Goal: Use online tool/utility: Utilize a website feature to perform a specific function

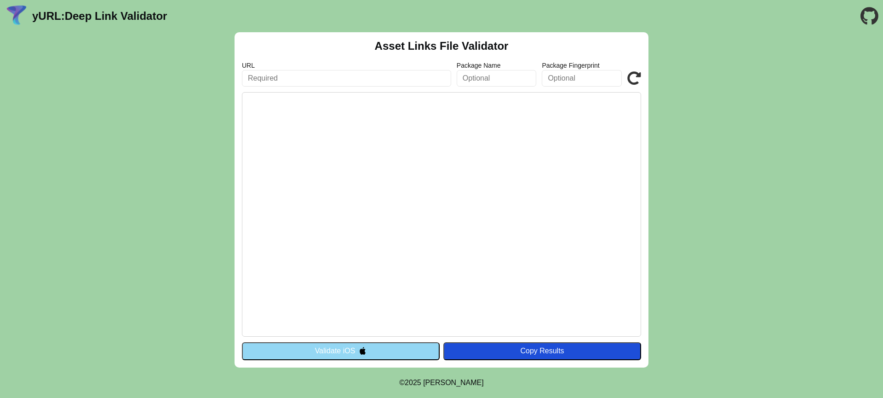
click at [332, 76] on input "text" at bounding box center [346, 78] width 209 height 17
paste input "assetlinks.json"
type input "assetlinks.json"
type input "w"
type input "[DOMAIN_NAME]"
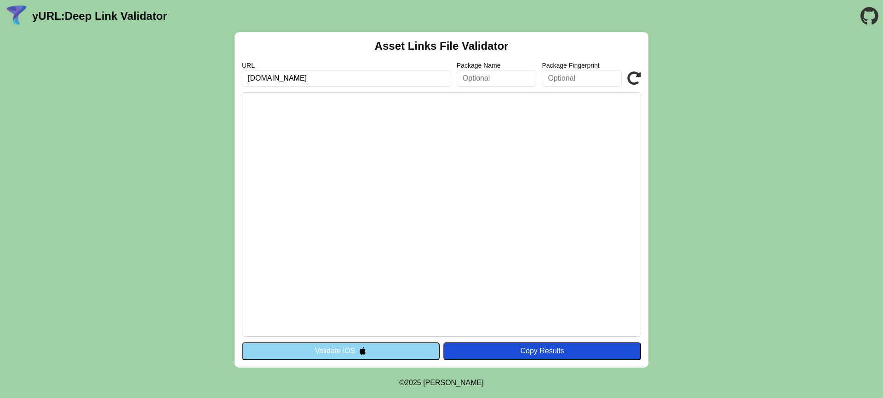
click button "Validate" at bounding box center [0, 0] width 0 height 0
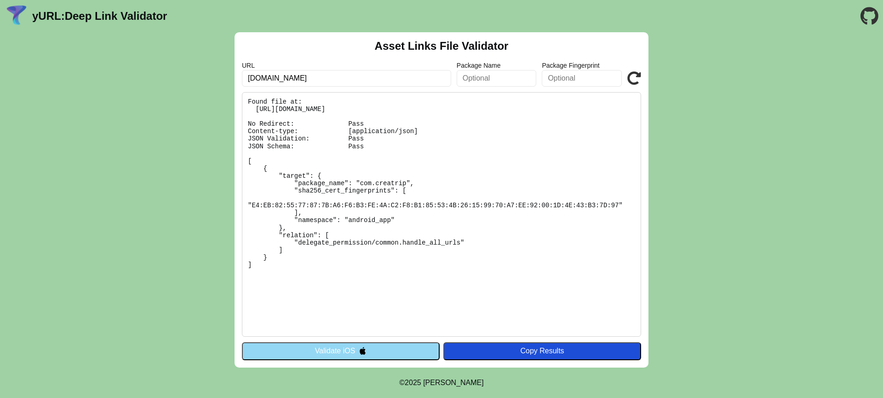
click at [368, 240] on pre "Found file at: https://dev.creatrip.com/.well-known/assetlinks.json No Redirect…" at bounding box center [441, 214] width 399 height 244
copy body "yURL: Deep Link Validator Asset Links File Validator URL Package Name Package F…"
click at [367, 238] on pre "Found file at: https://dev.creatrip.com/.well-known/assetlinks.json No Redirect…" at bounding box center [441, 214] width 399 height 244
drag, startPoint x: 323, startPoint y: 322, endPoint x: 239, endPoint y: 122, distance: 215.9
click at [239, 122] on div "Asset Links File Validator URL dev.creatrip.com Package Name Package Fingerprin…" at bounding box center [442, 199] width 414 height 335
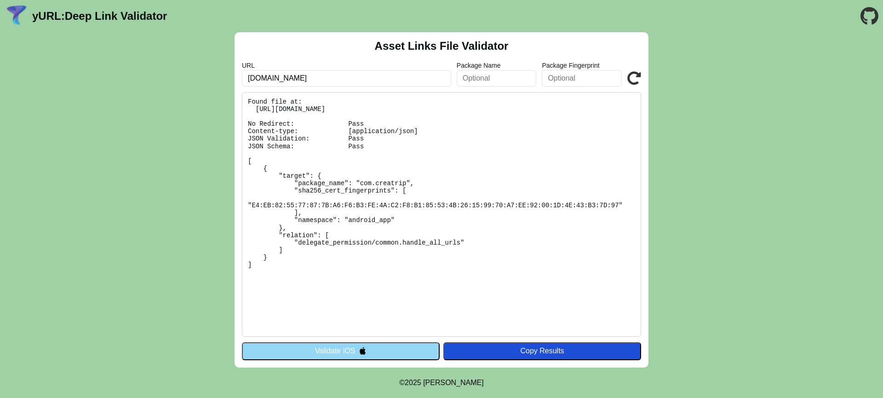
click at [249, 151] on pre "Found file at: https://dev.creatrip.com/.well-known/assetlinks.json No Redirect…" at bounding box center [441, 214] width 399 height 244
drag, startPoint x: 249, startPoint y: 158, endPoint x: 284, endPoint y: 286, distance: 132.5
click at [284, 286] on pre "Found file at: https://dev.creatrip.com/.well-known/assetlinks.json No Redirect…" at bounding box center [441, 214] width 399 height 244
copy pre "[ { "target": { "package_name": "com.creatrip", "sha256_cert_fingerprints": [ "…"
click at [165, 216] on div "Asset Links File Validator URL dev.creatrip.com Package Name Package Fingerprin…" at bounding box center [441, 199] width 883 height 335
